Goal: Task Accomplishment & Management: Complete application form

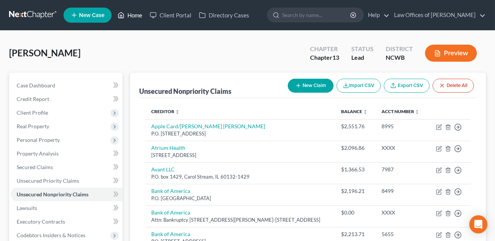
click at [136, 15] on link "Home" at bounding box center [130, 15] width 32 height 14
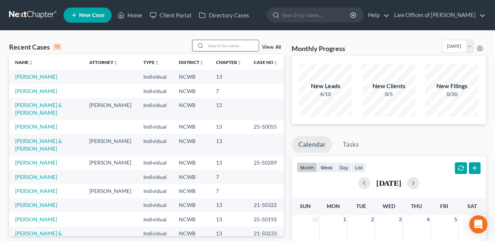
click at [217, 47] on input "search" at bounding box center [232, 45] width 53 height 11
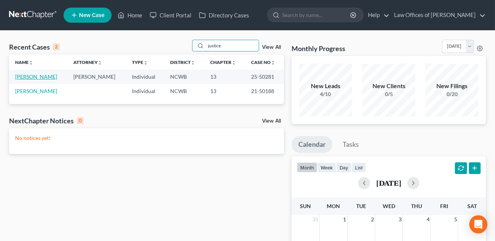
type input "justice"
click at [40, 77] on link "[PERSON_NAME]" at bounding box center [36, 76] width 42 height 6
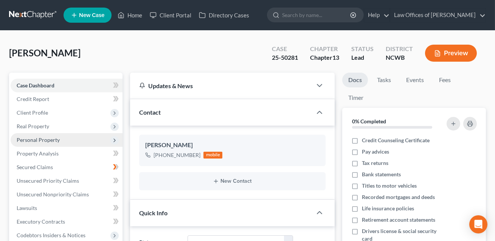
click at [44, 137] on span "Personal Property" at bounding box center [38, 139] width 43 height 6
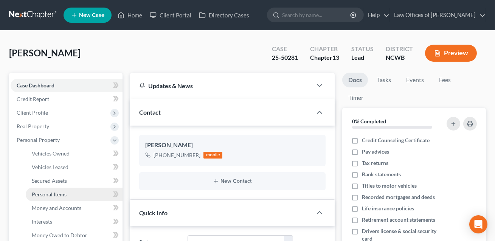
click at [47, 194] on span "Personal Items" at bounding box center [49, 194] width 35 height 6
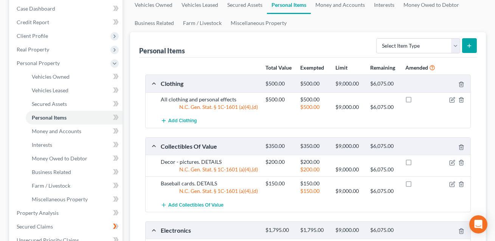
scroll to position [96, 0]
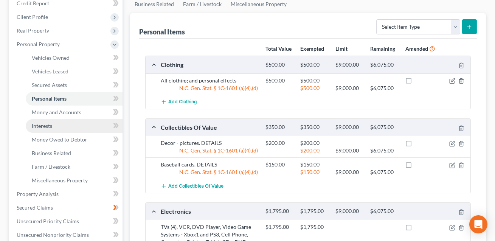
click at [51, 126] on span "Interests" at bounding box center [42, 125] width 20 height 6
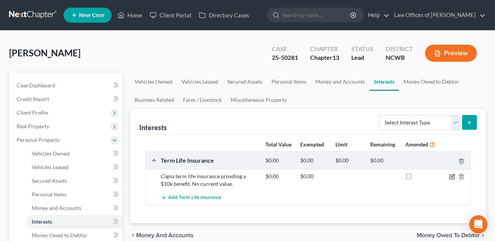
click at [452, 175] on icon "button" at bounding box center [452, 175] width 3 height 3
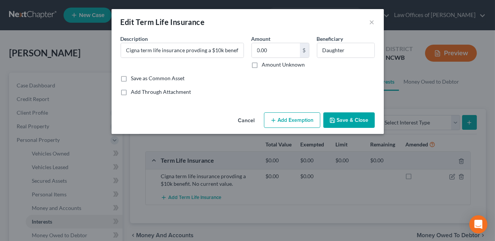
click at [347, 122] on button "Save & Close" at bounding box center [348, 120] width 51 height 16
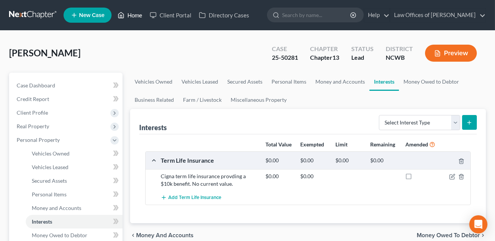
click at [136, 15] on link "Home" at bounding box center [130, 15] width 32 height 14
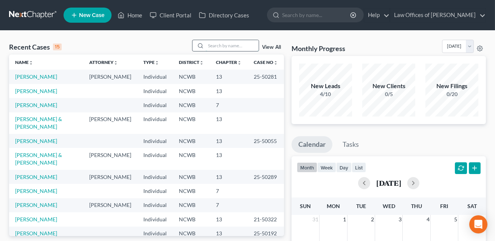
click at [215, 43] on input "search" at bounding box center [232, 45] width 53 height 11
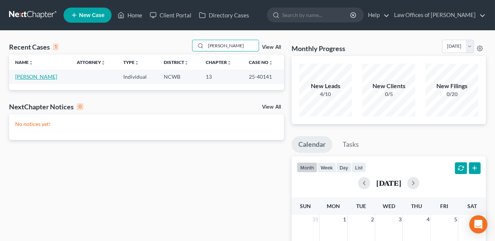
type input "[PERSON_NAME]"
click at [51, 77] on link "[PERSON_NAME]" at bounding box center [36, 76] width 42 height 6
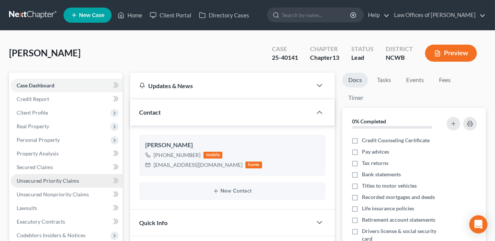
click at [35, 183] on span "Unsecured Priority Claims" at bounding box center [48, 180] width 62 height 6
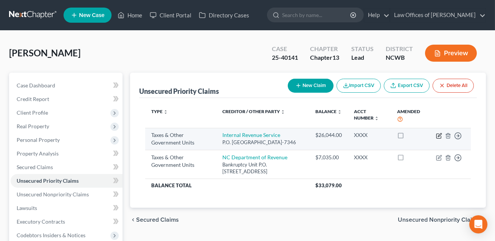
click at [440, 136] on icon "button" at bounding box center [439, 136] width 6 height 6
select select "0"
select select "39"
select select "0"
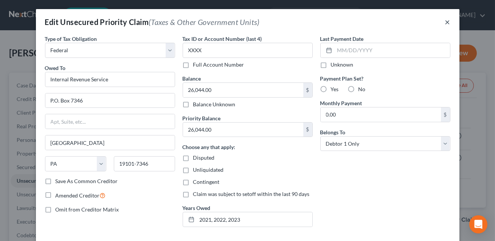
click at [445, 23] on button "×" at bounding box center [447, 21] width 5 height 9
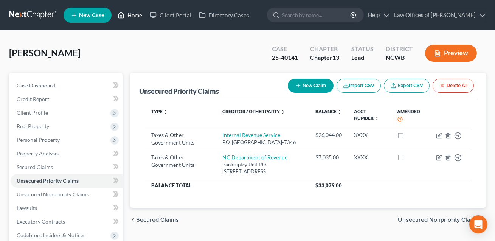
click at [138, 18] on link "Home" at bounding box center [130, 15] width 32 height 14
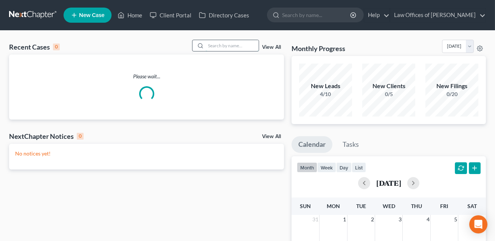
click at [207, 46] on input "search" at bounding box center [232, 45] width 53 height 11
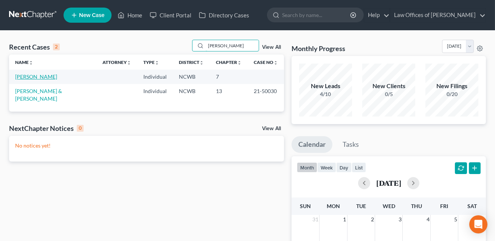
type input "[PERSON_NAME]"
click at [35, 79] on link "[PERSON_NAME]" at bounding box center [36, 76] width 42 height 6
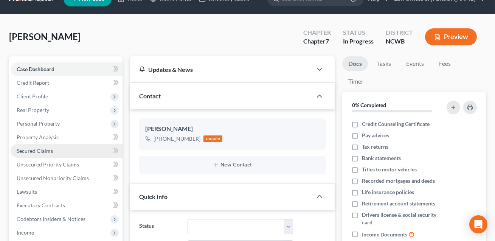
scroll to position [16, 0]
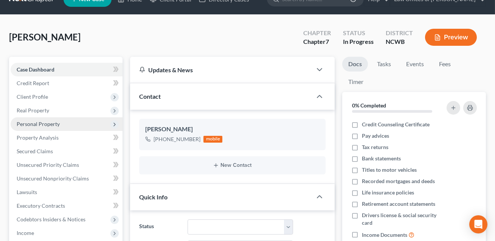
click at [42, 121] on span "Personal Property" at bounding box center [38, 124] width 43 height 6
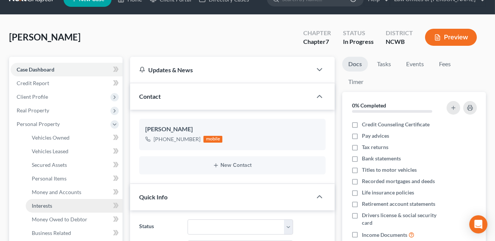
click at [48, 207] on span "Interests" at bounding box center [42, 205] width 20 height 6
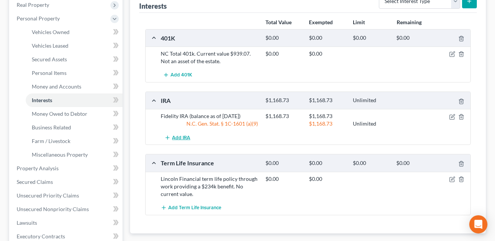
scroll to position [129, 0]
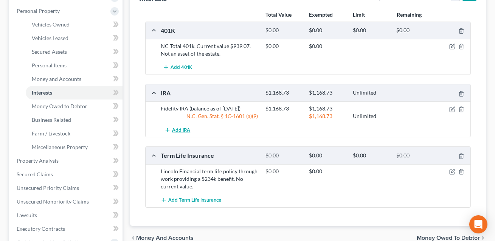
click at [181, 127] on span "Add IRA" at bounding box center [181, 130] width 18 height 6
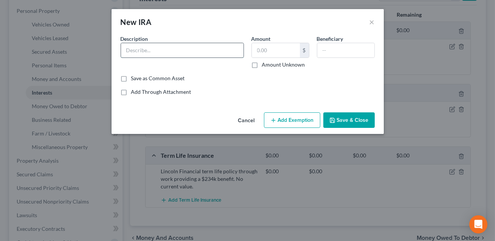
click at [132, 52] on input "text" at bounding box center [182, 50] width 122 height 14
type input "Seven Eleven/NC Total Rollover IRA."
click at [263, 50] on input "text" at bounding box center [276, 50] width 48 height 14
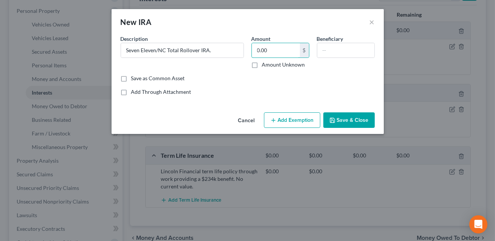
type input "0.00"
click at [345, 120] on button "Save & Close" at bounding box center [348, 120] width 51 height 16
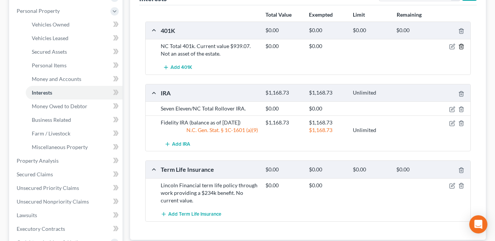
click at [461, 47] on line "button" at bounding box center [461, 48] width 0 height 2
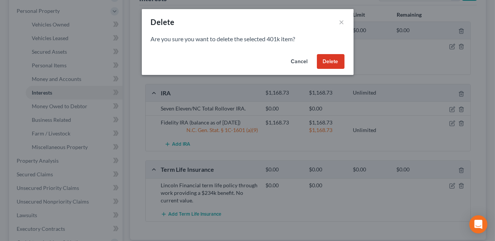
click at [328, 60] on button "Delete" at bounding box center [331, 61] width 28 height 15
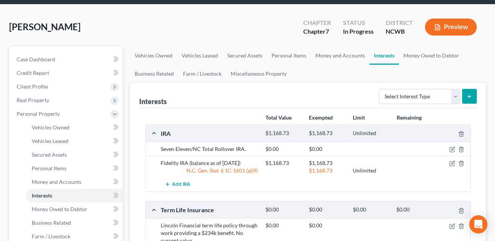
scroll to position [0, 0]
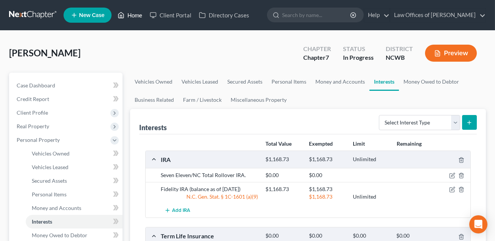
click at [135, 15] on link "Home" at bounding box center [130, 15] width 32 height 14
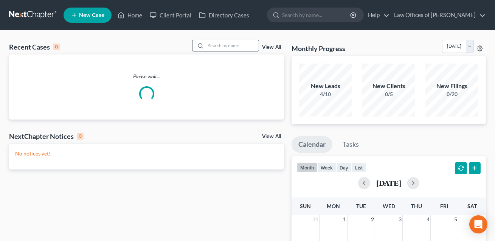
click at [214, 45] on input "search" at bounding box center [232, 45] width 53 height 11
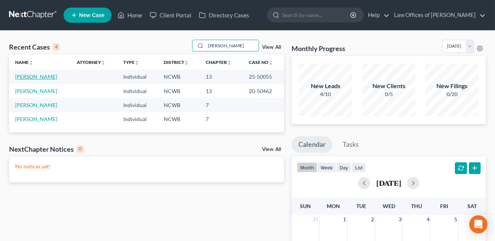
type input "[PERSON_NAME]"
click at [41, 77] on link "[PERSON_NAME]" at bounding box center [36, 76] width 42 height 6
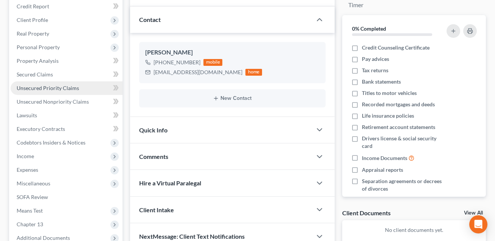
scroll to position [113, 0]
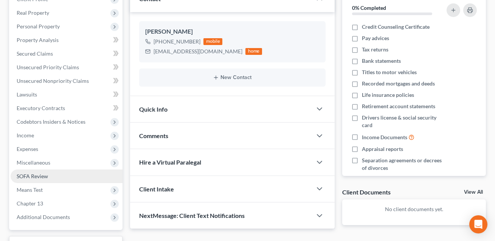
click at [38, 175] on span "SOFA Review" at bounding box center [32, 176] width 31 height 6
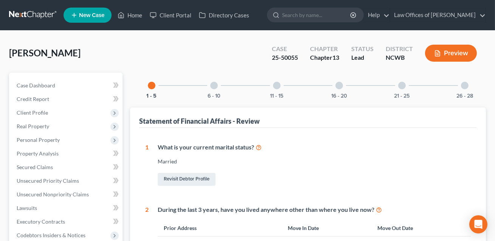
click at [275, 88] on div "11 - 15" at bounding box center [277, 86] width 26 height 26
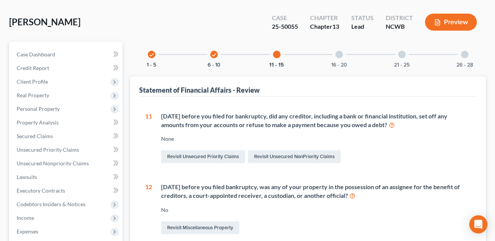
scroll to position [6, 0]
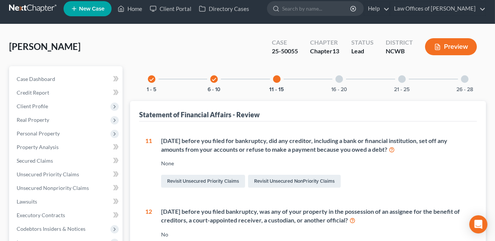
click at [339, 77] on div at bounding box center [339, 79] width 8 height 8
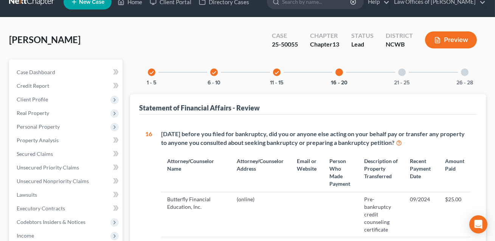
scroll to position [0, 0]
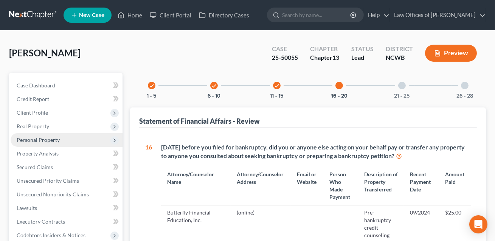
click at [39, 137] on span "Personal Property" at bounding box center [38, 139] width 43 height 6
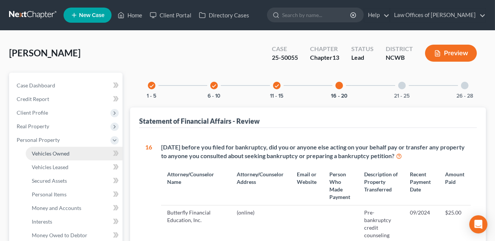
click at [47, 153] on span "Vehicles Owned" at bounding box center [51, 153] width 38 height 6
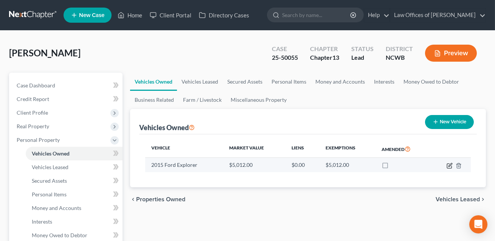
click at [450, 165] on icon "button" at bounding box center [449, 164] width 3 height 3
select select "0"
select select "11"
select select "2"
select select "0"
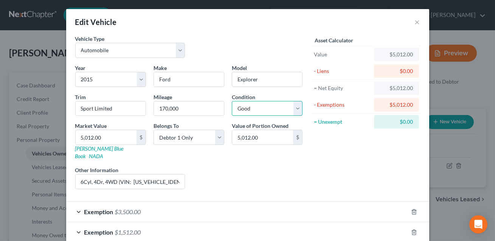
click at [245, 107] on select "Select Excellent Very Good Good Fair Poor" at bounding box center [267, 108] width 71 height 15
select select "4"
click at [259, 108] on select "Select Excellent Very Good Good Fair Poor" at bounding box center [267, 108] width 71 height 15
select select
click at [96, 149] on link "[PERSON_NAME] Blue Book" at bounding box center [99, 152] width 48 height 14
